Goal: Find specific page/section: Find specific page/section

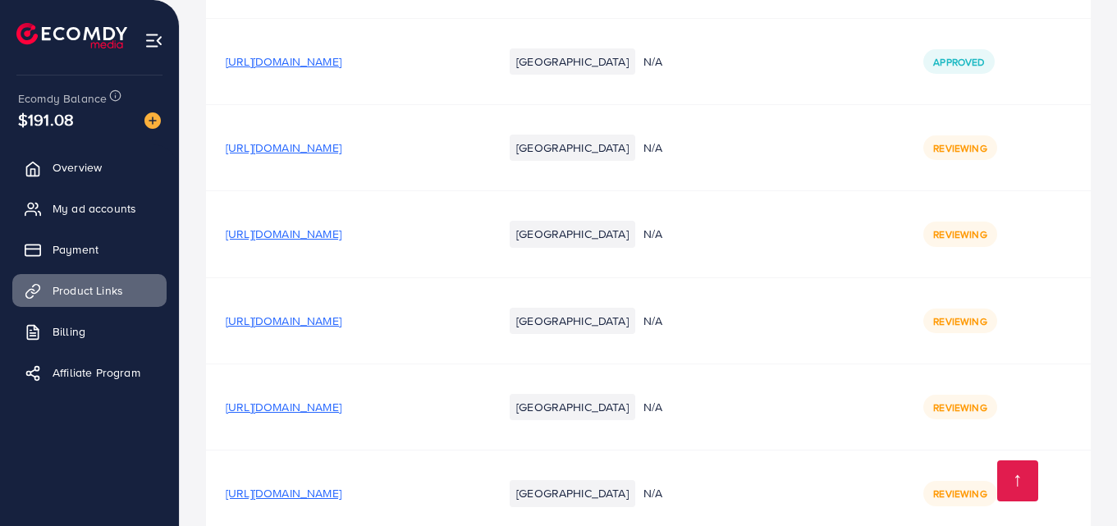
scroll to position [5543, 0]
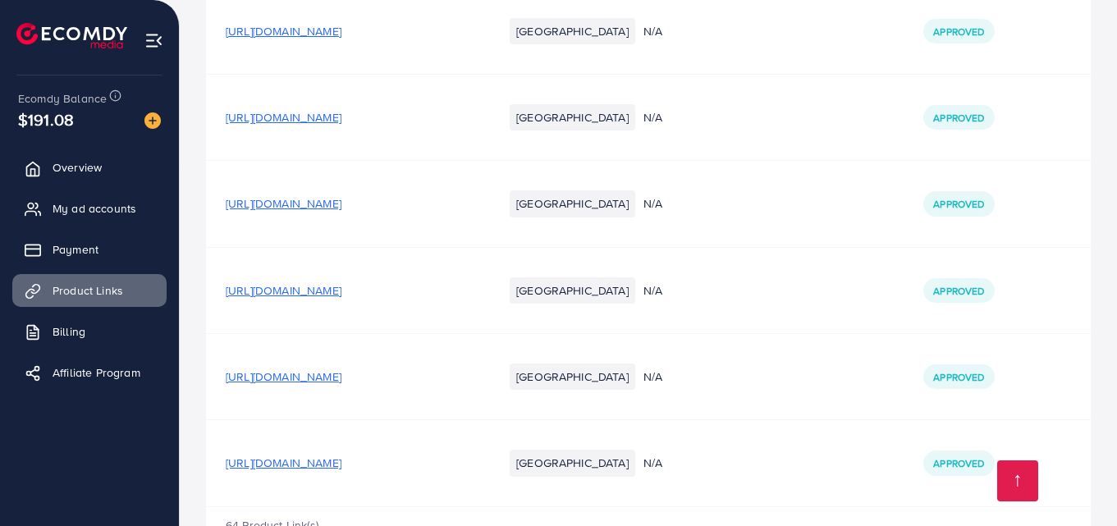
scroll to position [5543, 0]
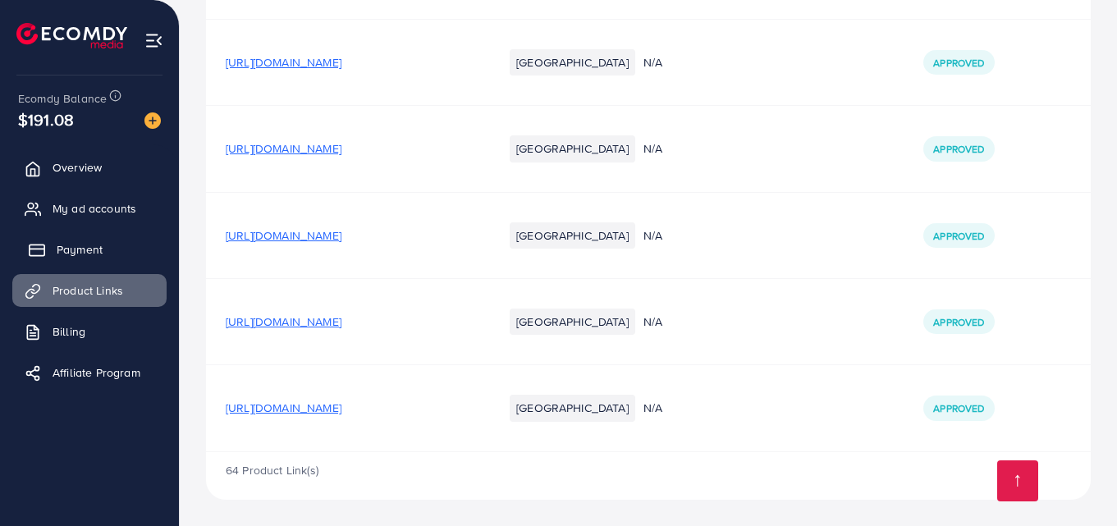
click at [114, 260] on link "Payment" at bounding box center [89, 249] width 154 height 33
